Goal: Transaction & Acquisition: Obtain resource

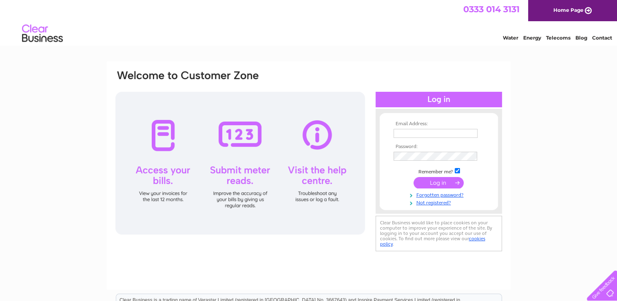
type input "mail@kirkholmproperties.co.uk"
click at [436, 181] on input "submit" at bounding box center [439, 182] width 50 height 11
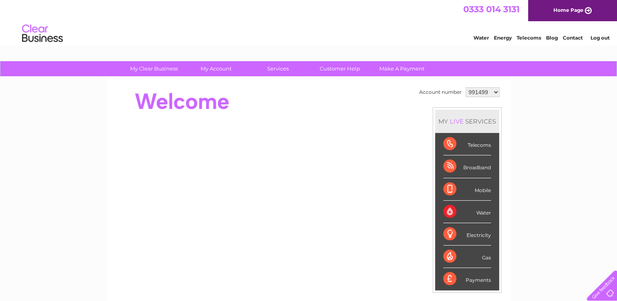
click at [493, 89] on select "991499 1126927 1152854" at bounding box center [483, 92] width 34 height 10
select select "1126927"
click at [466, 87] on select "991499 1126927 1152854" at bounding box center [483, 92] width 34 height 10
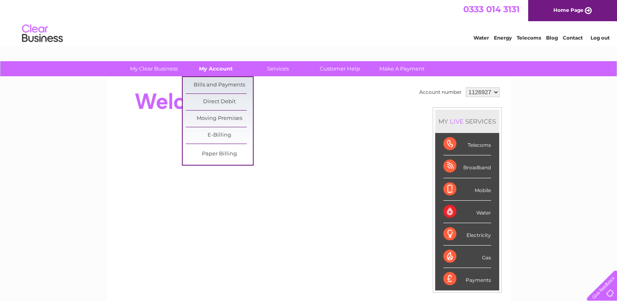
click at [223, 71] on link "My Account" at bounding box center [215, 68] width 67 height 15
click at [223, 82] on link "Bills and Payments" at bounding box center [219, 85] width 67 height 16
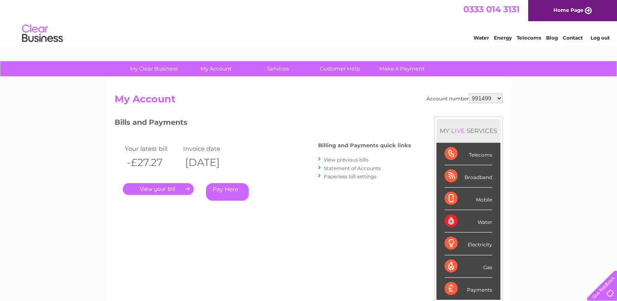
click at [493, 97] on select "991499 1126927 1152854" at bounding box center [486, 98] width 34 height 10
select select "1126927"
click at [469, 93] on select "991499 1126927 1152854" at bounding box center [486, 98] width 34 height 10
click at [168, 190] on link "." at bounding box center [158, 189] width 71 height 12
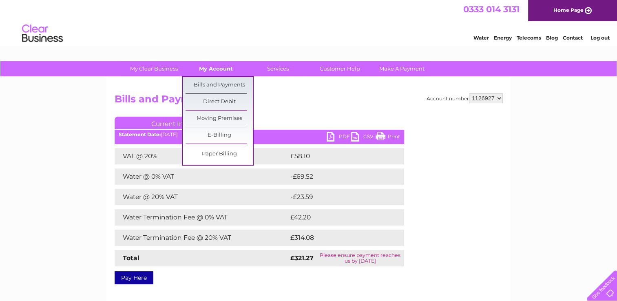
click at [226, 70] on link "My Account" at bounding box center [215, 68] width 67 height 15
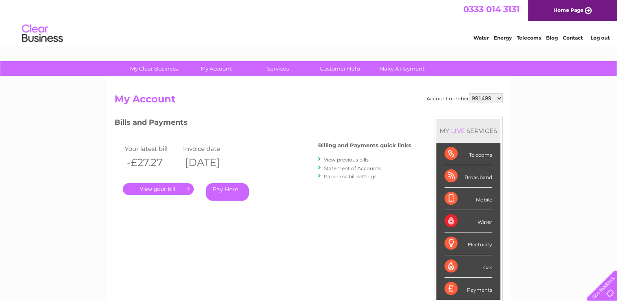
click at [501, 100] on select "991499 1126927 1152854" at bounding box center [486, 98] width 34 height 10
select select "1126927"
click at [469, 93] on select "991499 1126927 1152854" at bounding box center [486, 98] width 34 height 10
click at [362, 167] on link "Statement of Accounts" at bounding box center [352, 168] width 57 height 6
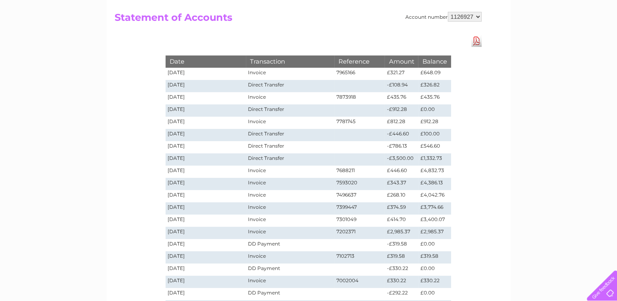
scroll to position [41, 0]
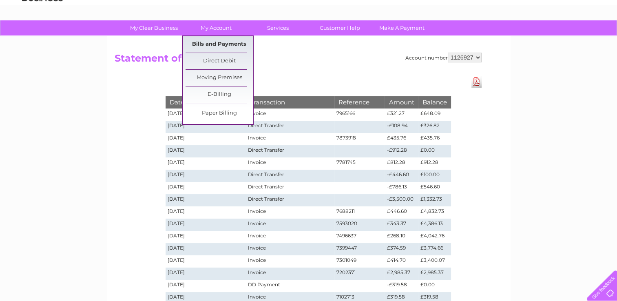
click at [222, 41] on link "Bills and Payments" at bounding box center [219, 44] width 67 height 16
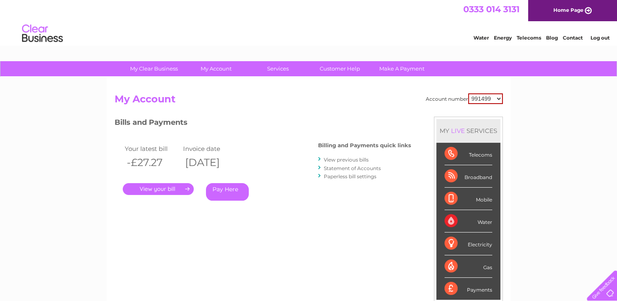
click at [354, 160] on link "View previous bills" at bounding box center [346, 160] width 45 height 6
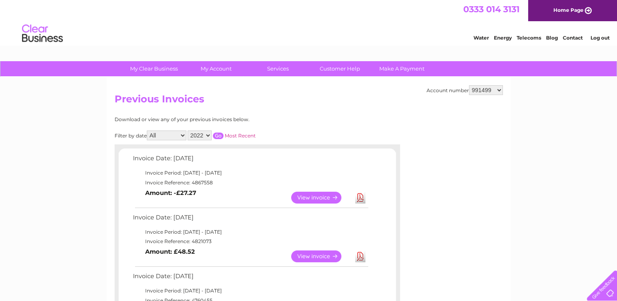
click at [500, 89] on select "991499 1126927 1152854" at bounding box center [486, 90] width 34 height 10
select select "1126927"
click at [469, 85] on select "991499 1126927 1152854" at bounding box center [486, 90] width 34 height 10
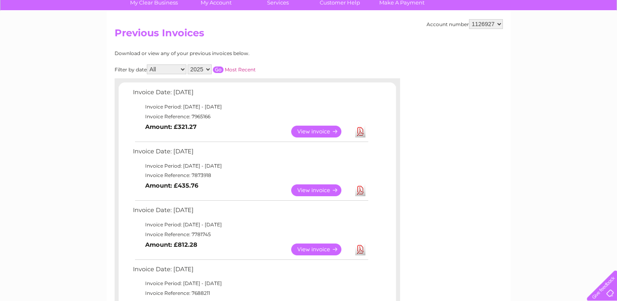
scroll to position [82, 0]
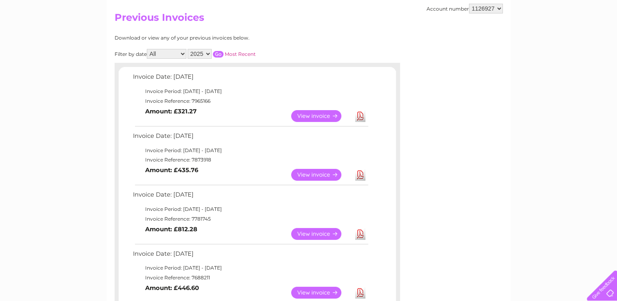
click at [360, 116] on link "Download" at bounding box center [360, 116] width 10 height 12
